Goal: Communication & Community: Answer question/provide support

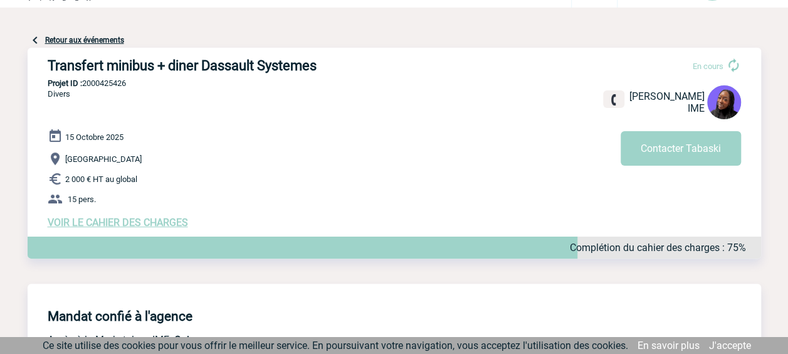
scroll to position [63, 0]
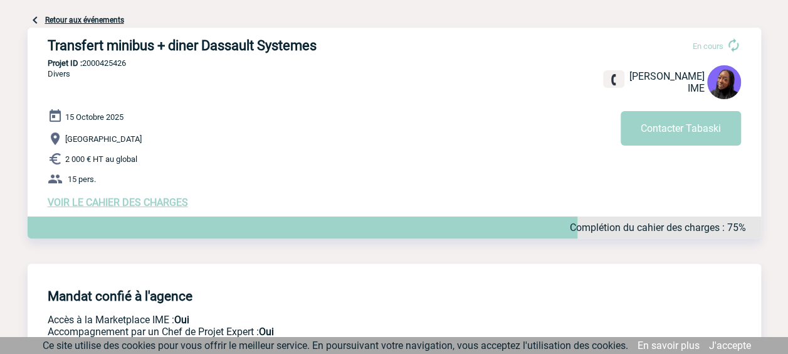
click at [122, 203] on span "VOIR LE CAHIER DES CHARGES" at bounding box center [118, 202] width 140 height 12
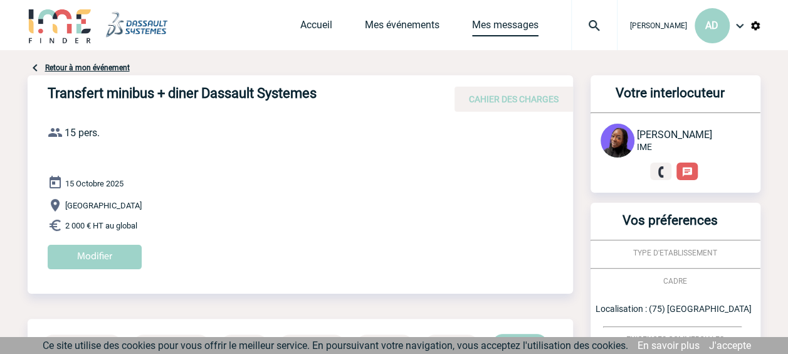
click at [472, 31] on link "Mes messages" at bounding box center [505, 28] width 66 height 18
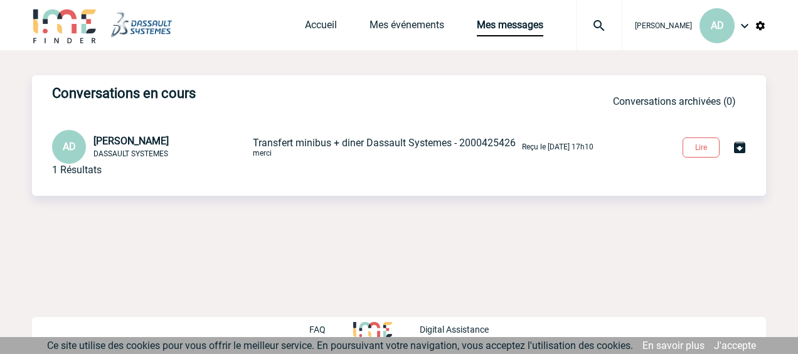
click at [169, 139] on span "[PERSON_NAME]" at bounding box center [130, 141] width 75 height 12
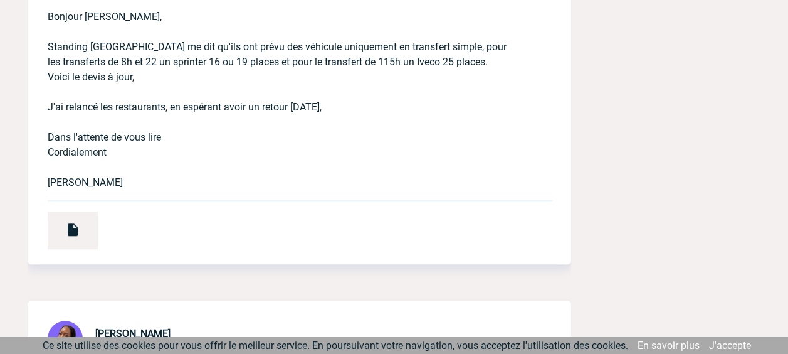
scroll to position [2885, 0]
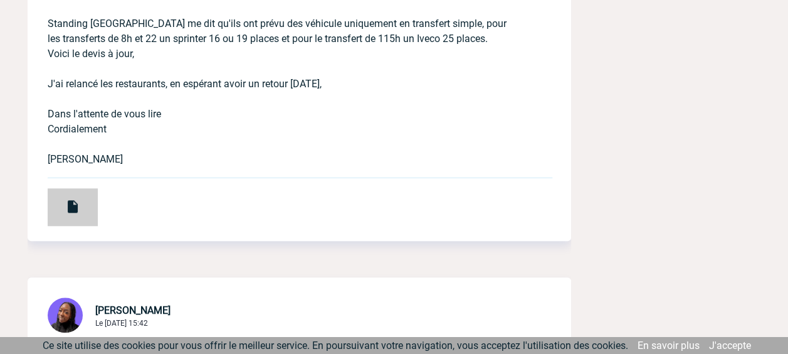
click at [70, 211] on img at bounding box center [72, 206] width 15 height 15
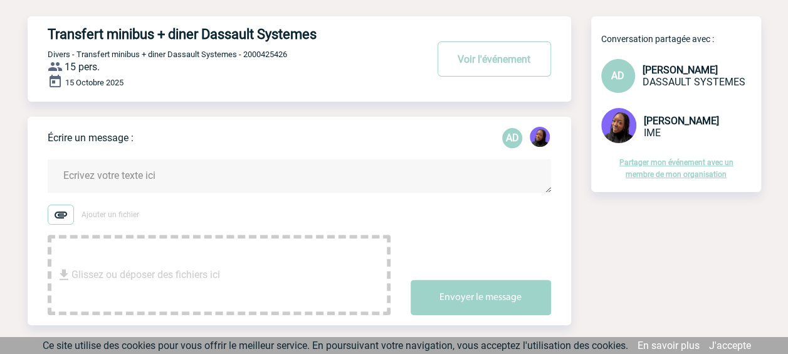
scroll to position [0, 0]
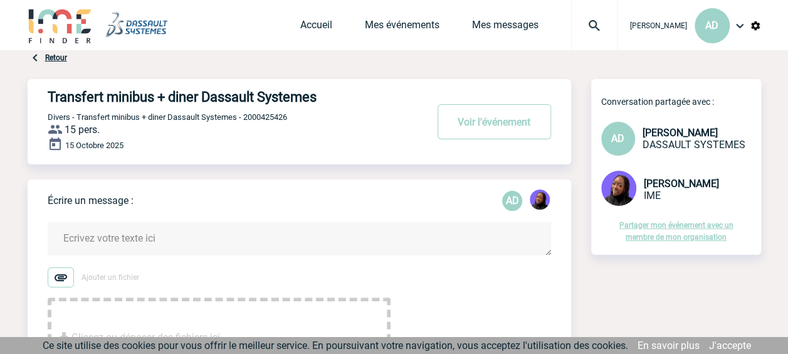
click at [184, 240] on textarea at bounding box center [300, 238] width 504 height 33
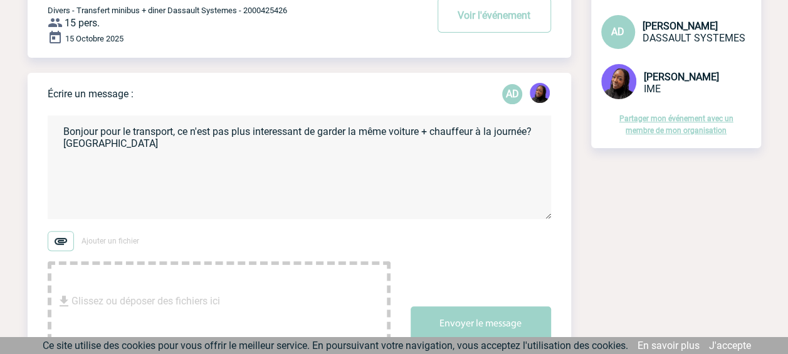
scroll to position [125, 0]
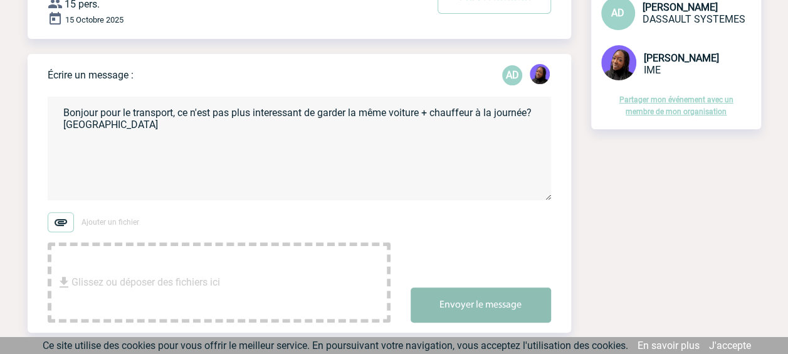
type textarea "Bonjour pour le transport, ce n'est pas plus interessant de garder la même voit…"
click at [483, 304] on button "Envoyer le message" at bounding box center [481, 304] width 140 height 35
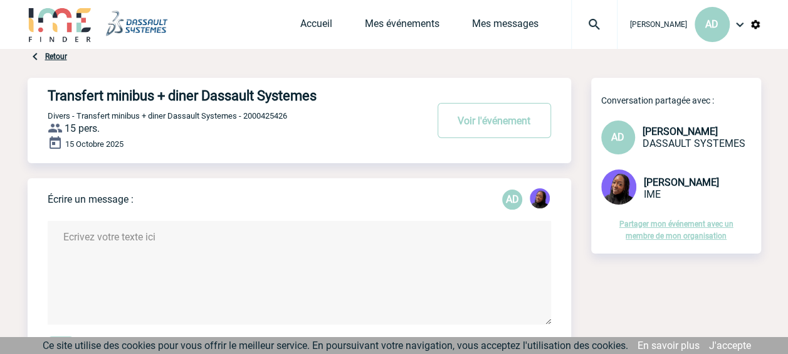
scroll to position [0, 0]
